Goal: Task Accomplishment & Management: Use online tool/utility

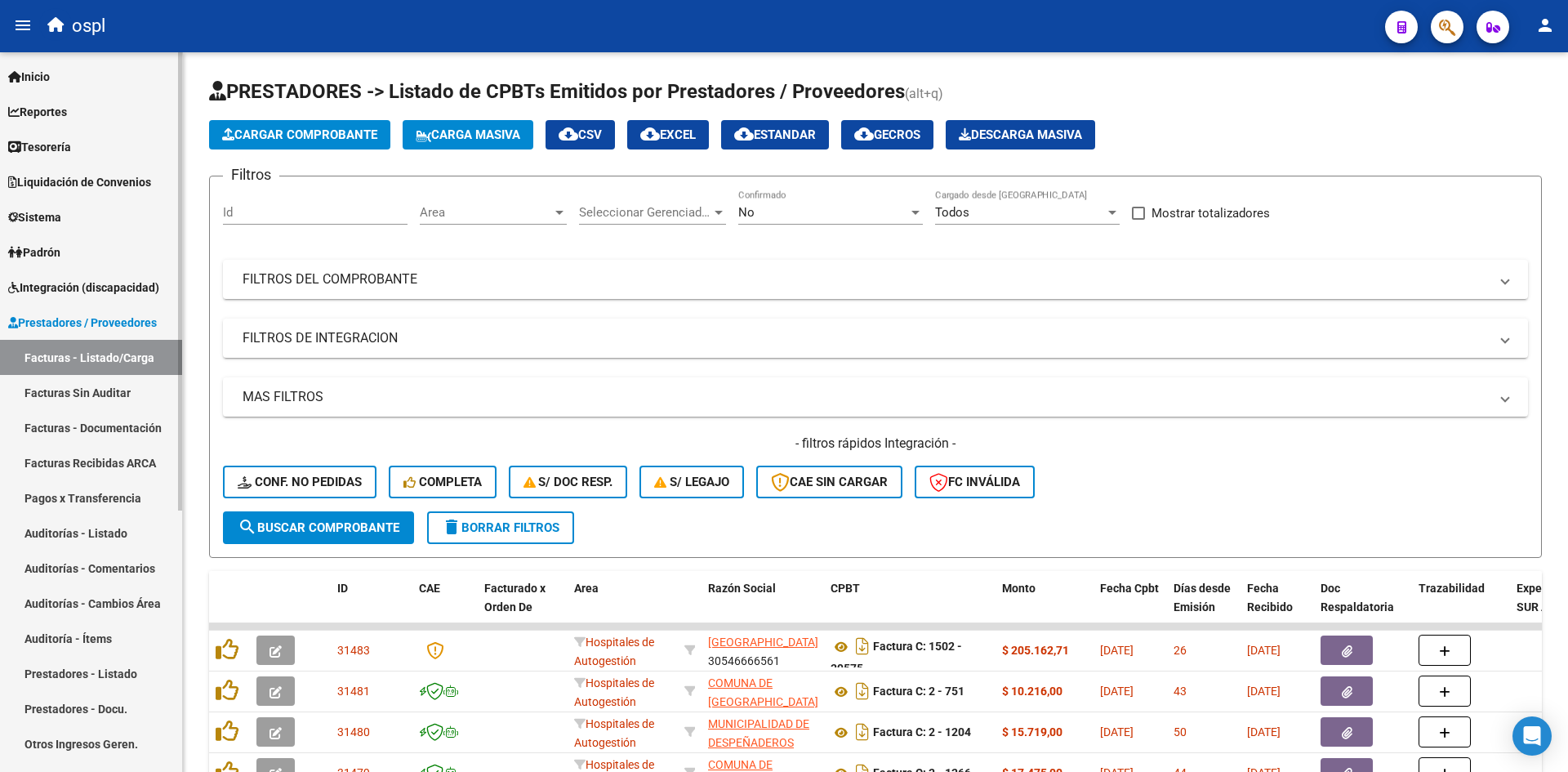
drag, startPoint x: 51, startPoint y: 214, endPoint x: 56, endPoint y: 225, distance: 12.1
click at [51, 214] on span "Sistema" at bounding box center [34, 217] width 53 height 18
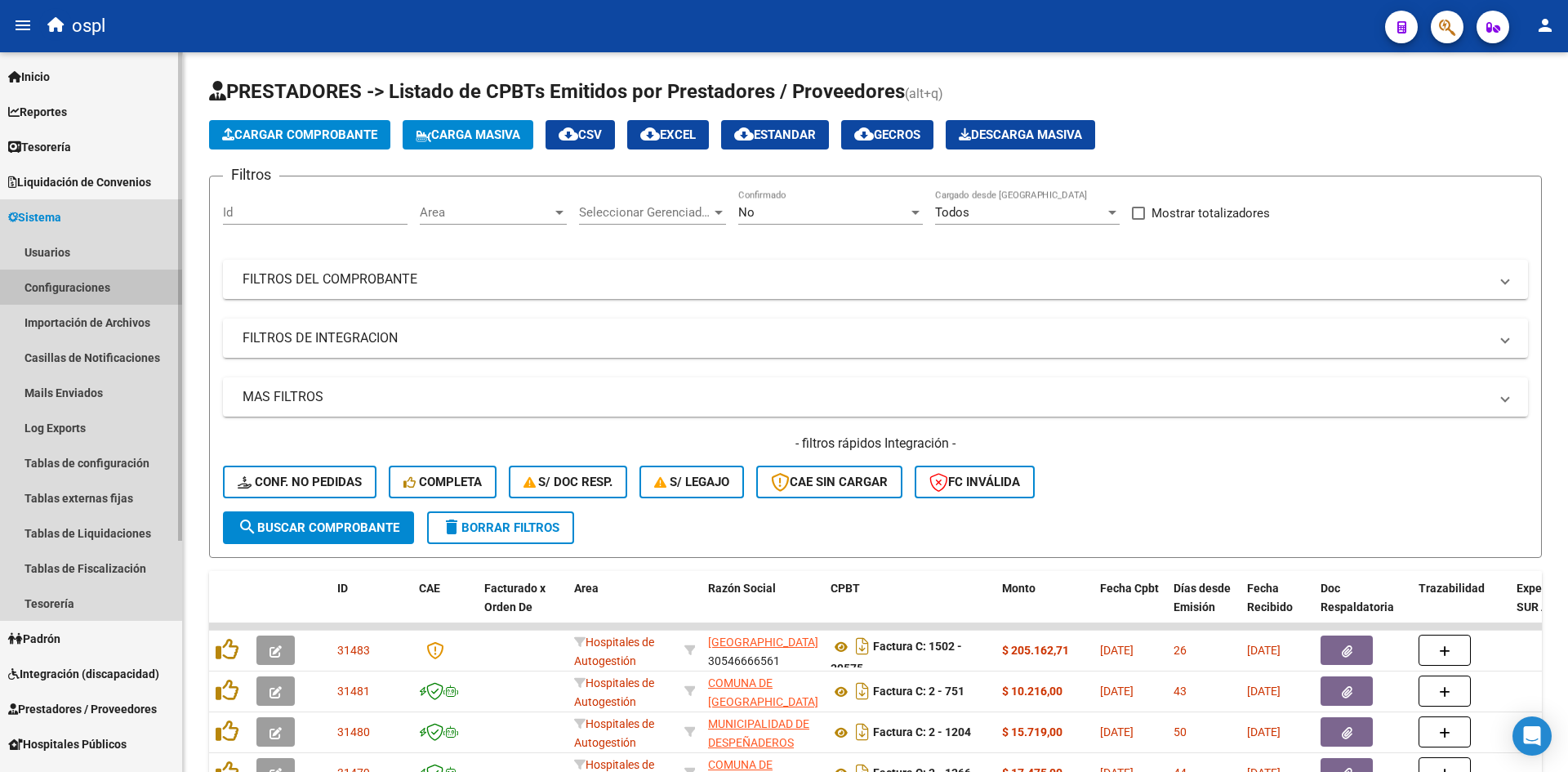
click at [68, 288] on link "Configuraciones" at bounding box center [91, 287] width 182 height 35
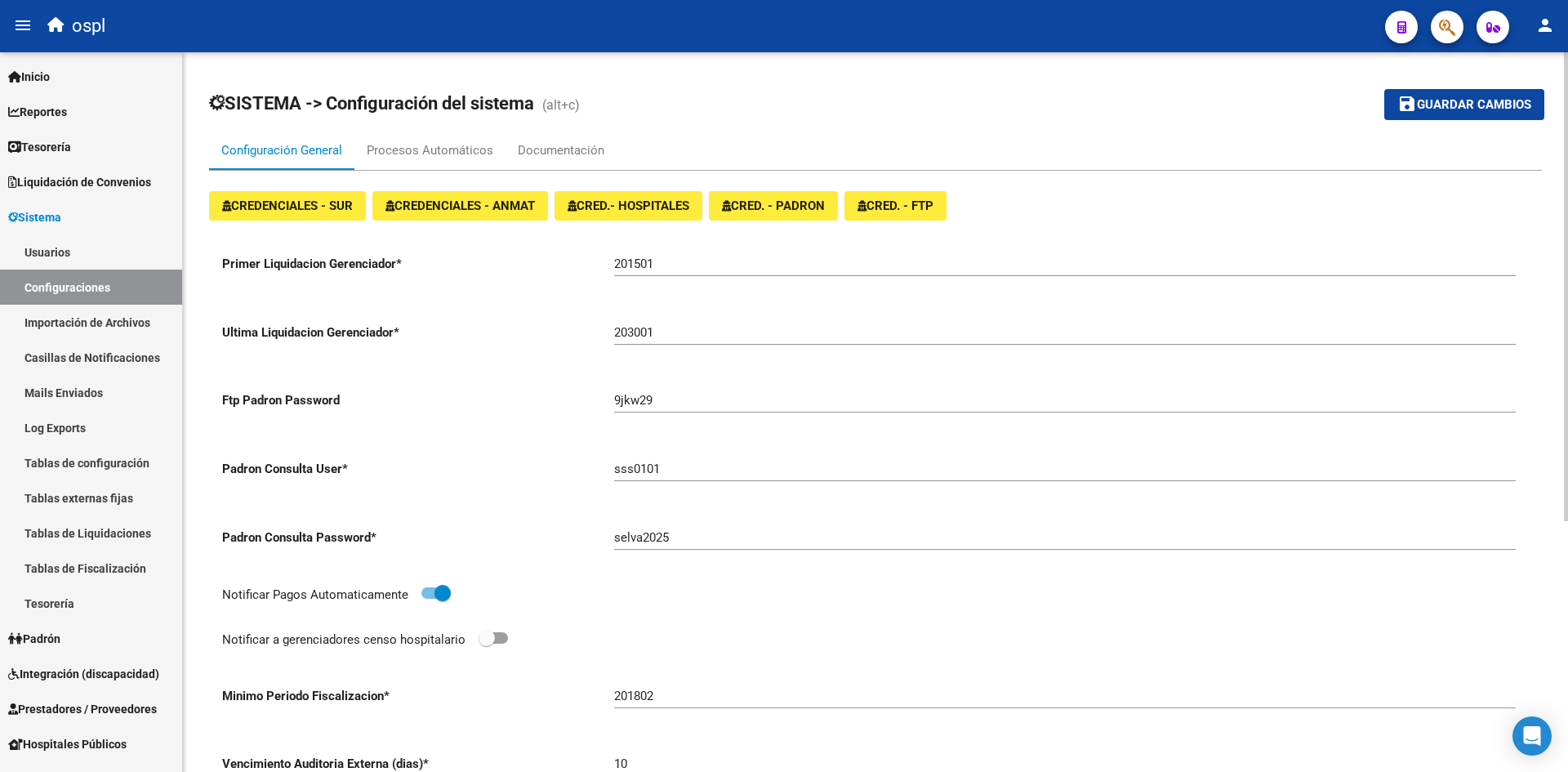
click at [326, 335] on p "Ultima Liquidacion Gerenciador *" at bounding box center [418, 332] width 392 height 18
click at [639, 407] on input "9jkw29" at bounding box center [1065, 400] width 901 height 15
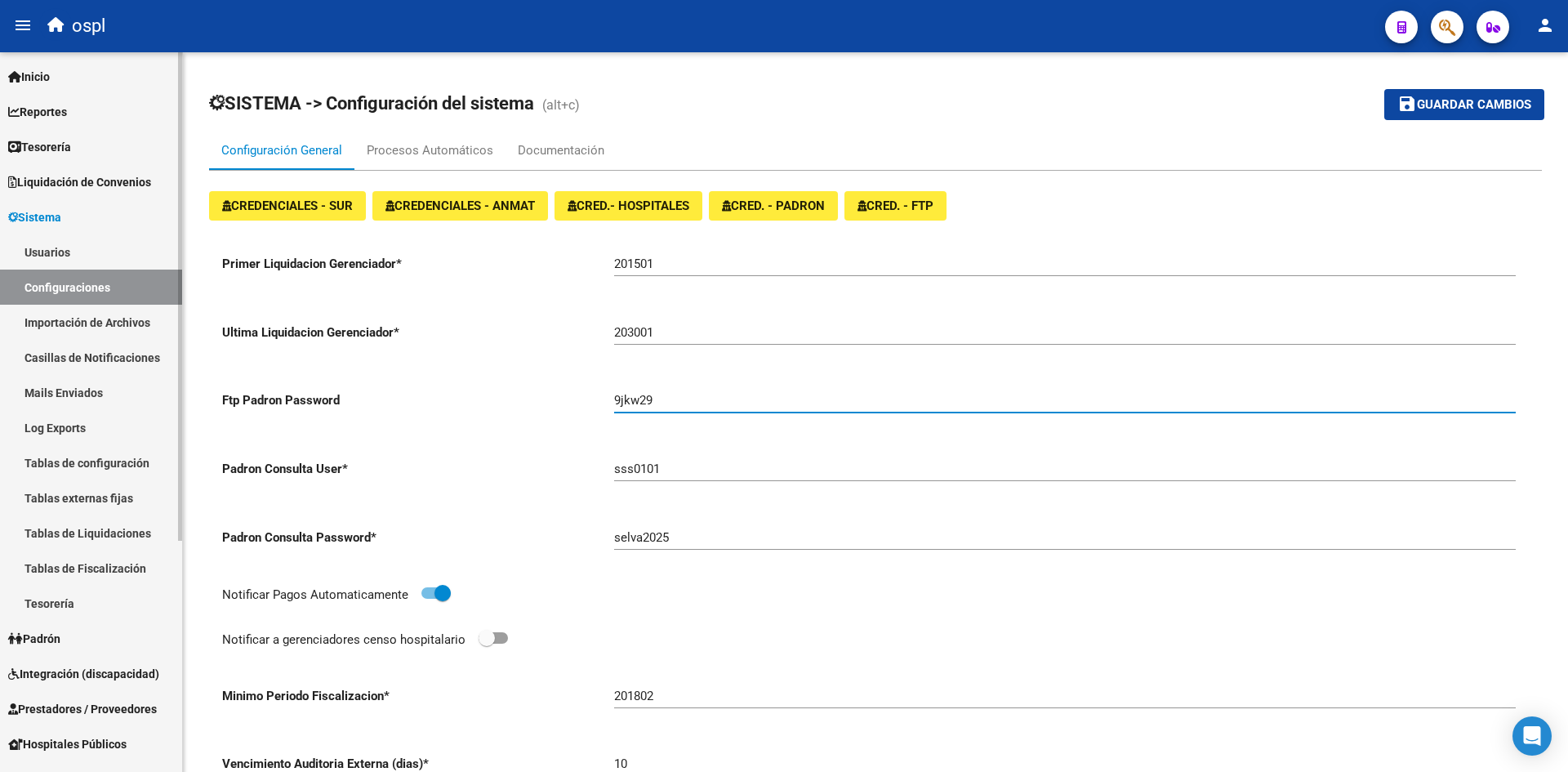
click at [52, 217] on span "Sistema" at bounding box center [34, 217] width 53 height 18
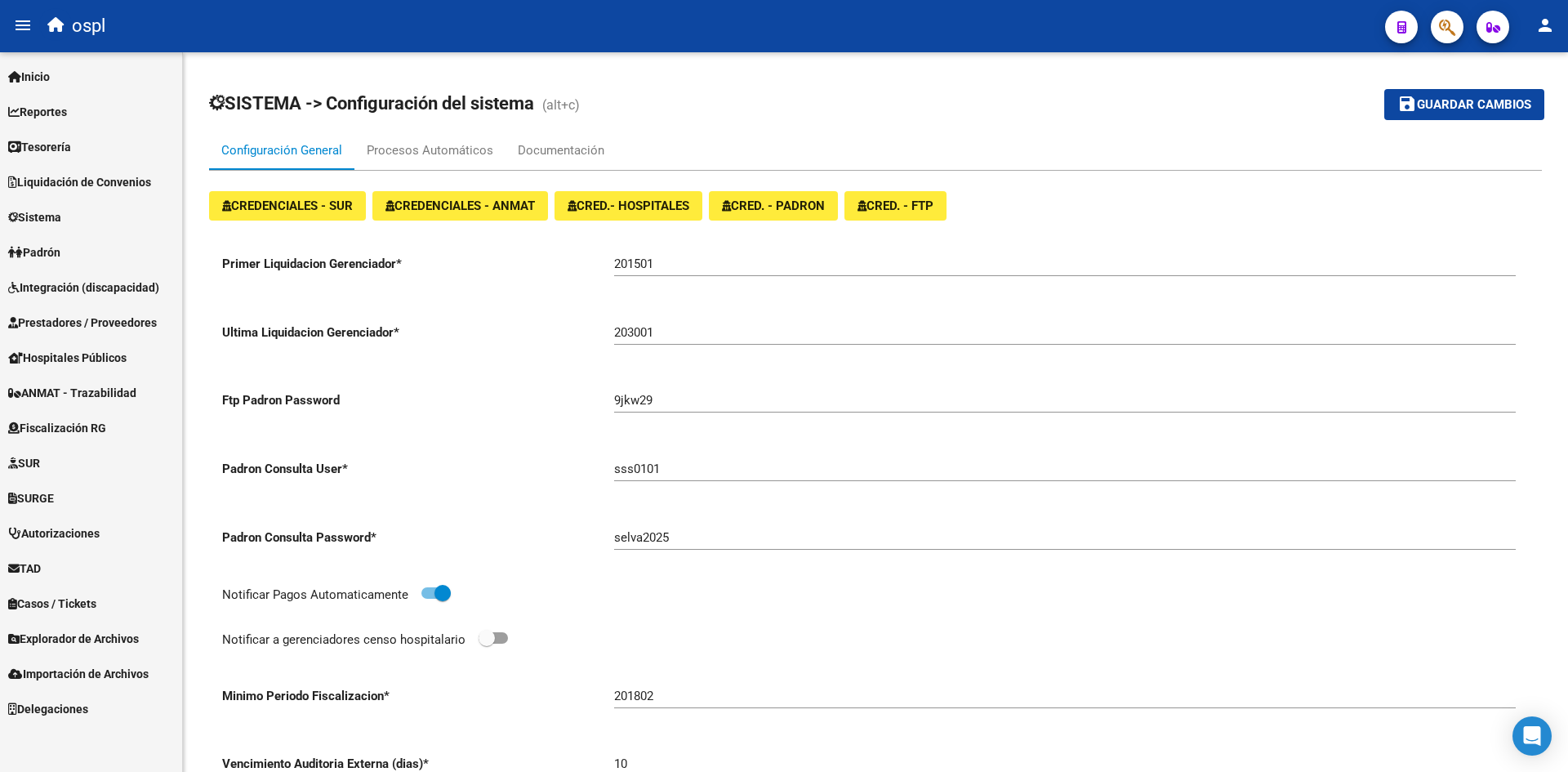
drag, startPoint x: 94, startPoint y: 643, endPoint x: 116, endPoint y: 617, distance: 34.1
click at [94, 643] on span "Explorador de Archivos" at bounding box center [73, 638] width 130 height 18
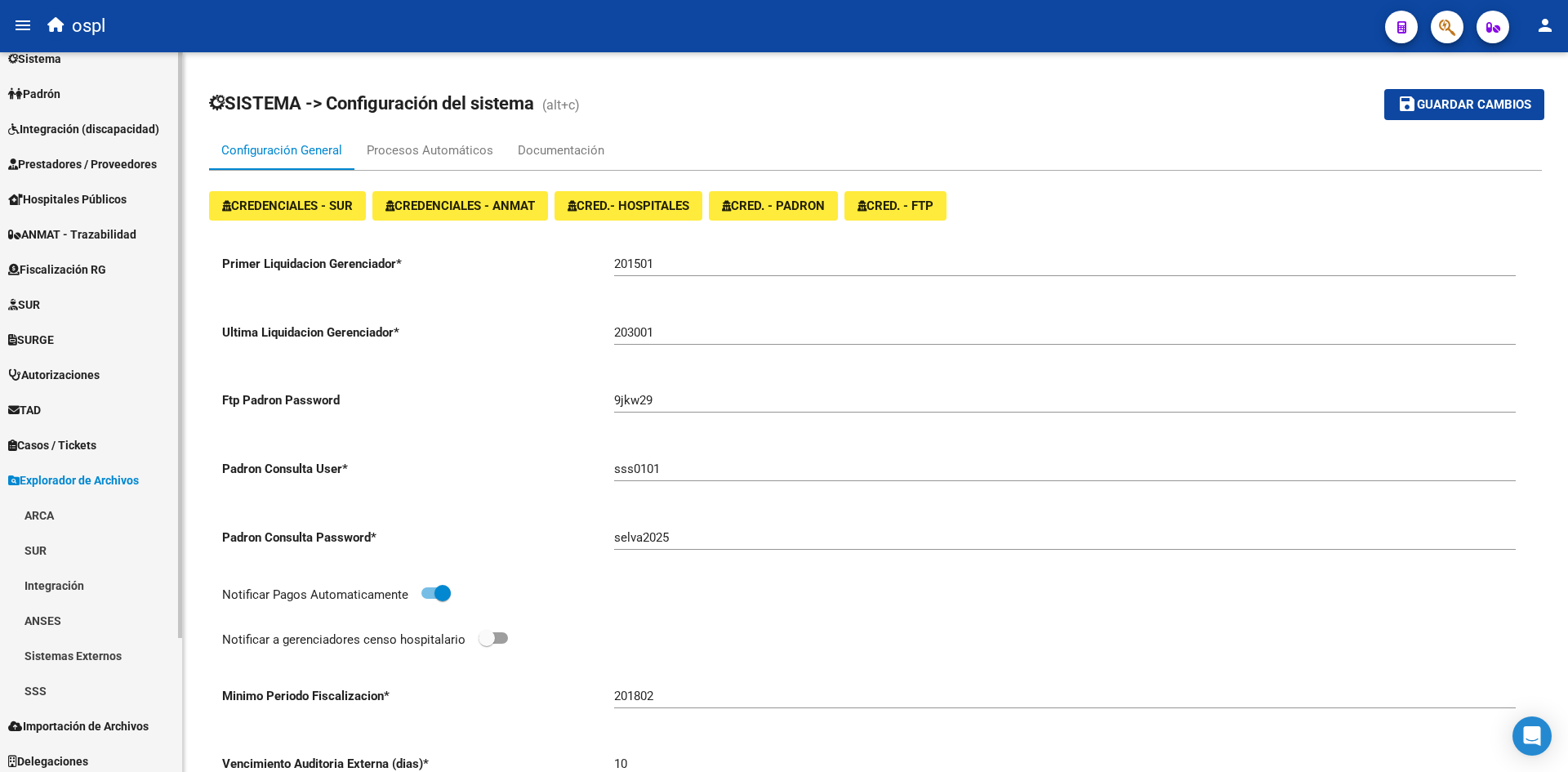
scroll to position [165, 0]
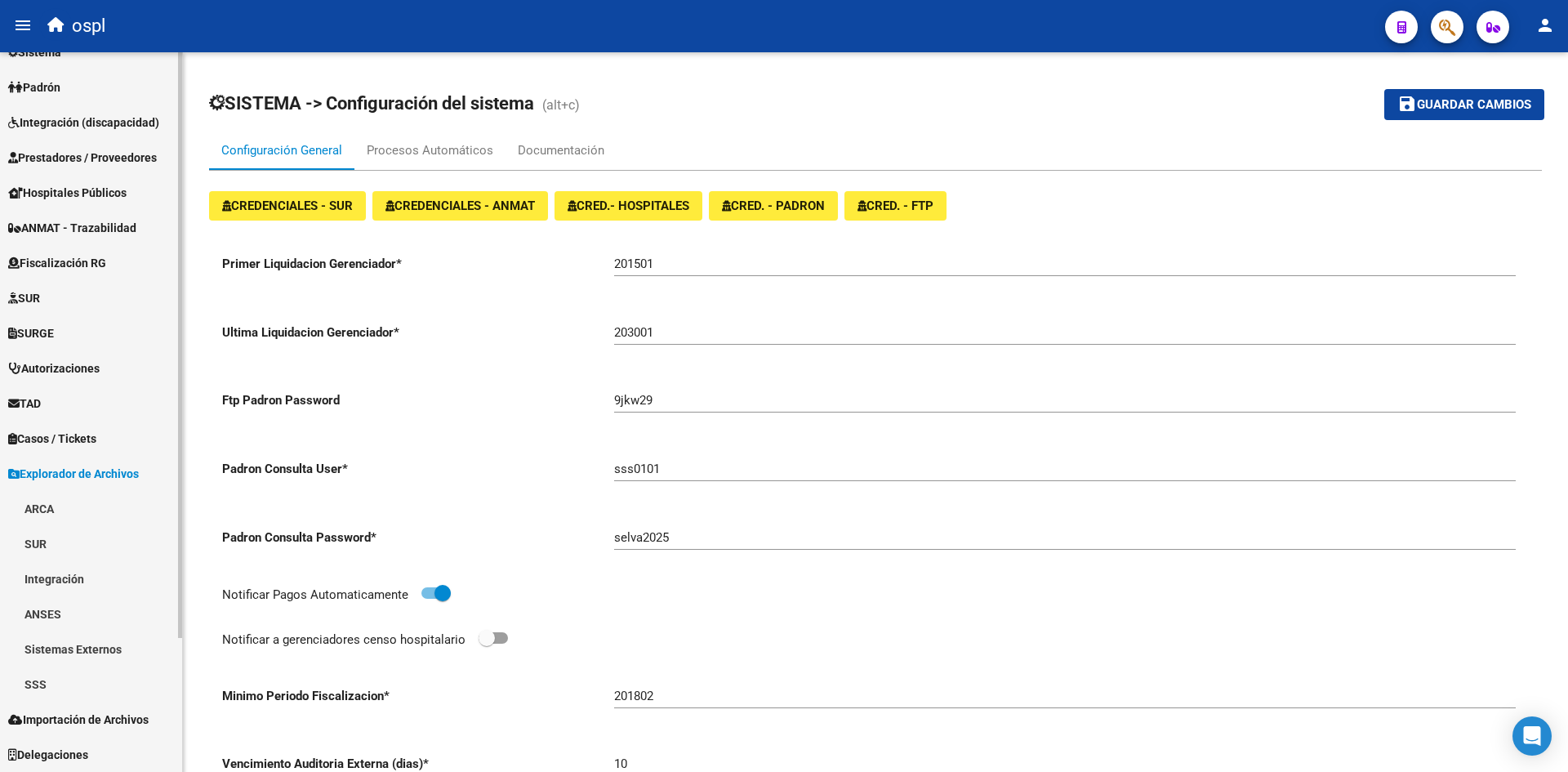
click at [87, 581] on link "Integración" at bounding box center [91, 579] width 182 height 35
click at [128, 646] on link "DR.ENVIO" at bounding box center [91, 649] width 182 height 35
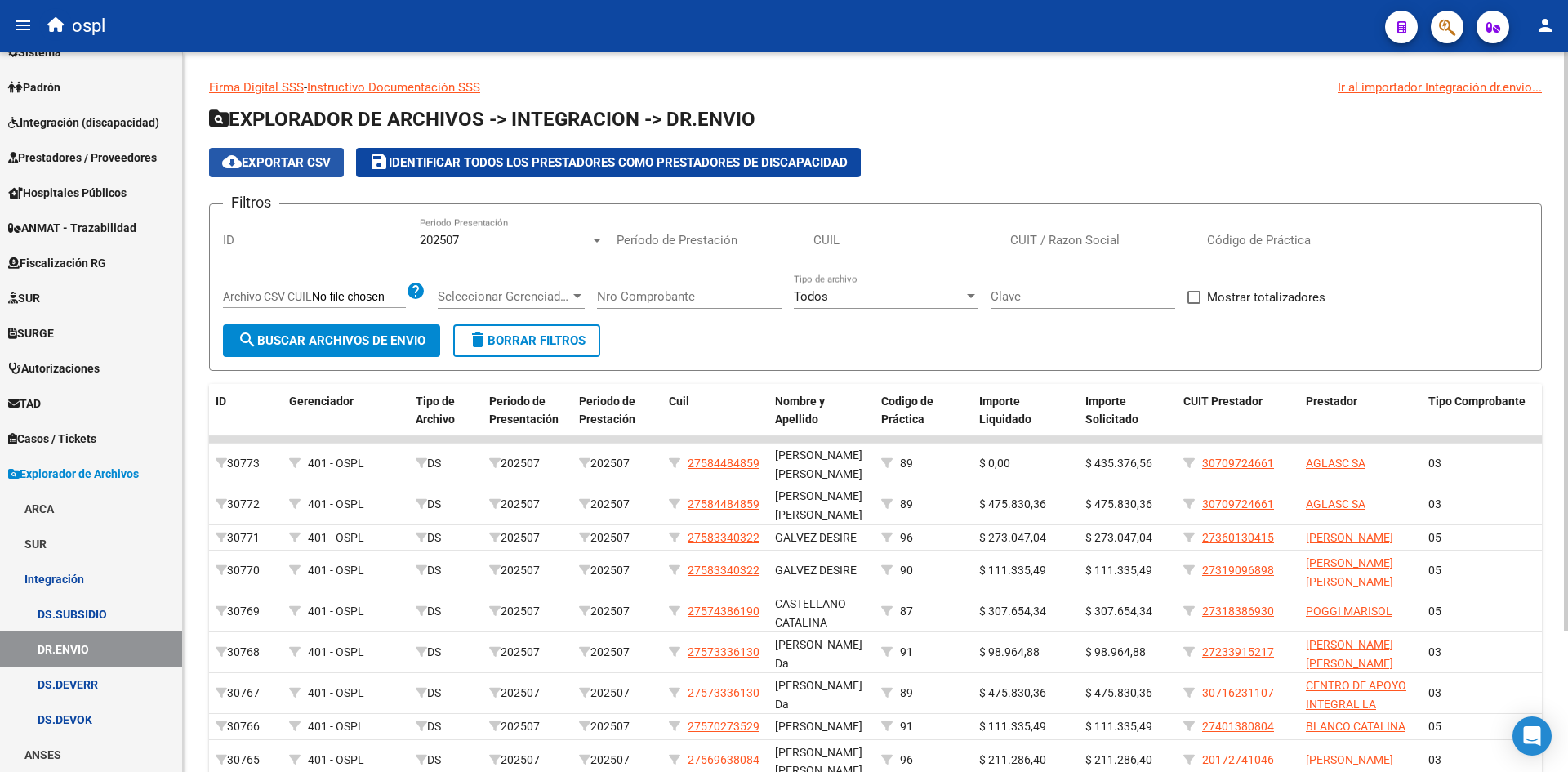
click at [307, 169] on span "cloud_download Exportar CSV" at bounding box center [276, 163] width 108 height 15
